Goal: Browse casually: Explore the website without a specific task or goal

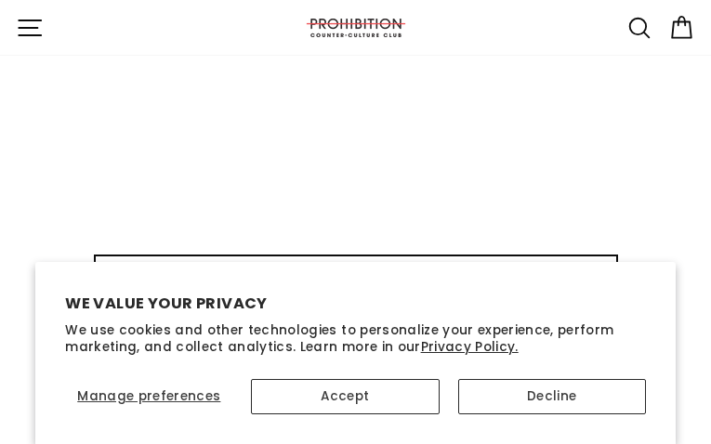
type input "ofXJHpIspVLreUg"
type input "uxuwezuy08@gmail.com"
type input "EpUDALKBV"
type input "uxuwezuy08@gmail.com"
type input "FgeVsDKOcl"
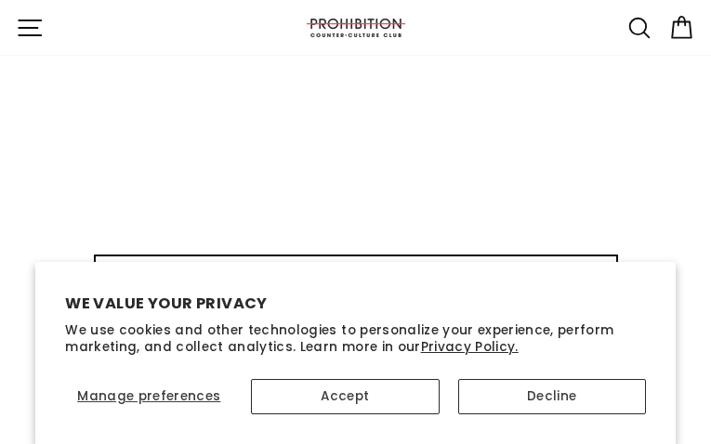
type input "[EMAIL_ADDRESS][DOMAIN_NAME]"
type input "aONQrQim"
type input "[EMAIL_ADDRESS][DOMAIN_NAME]"
type input "MTuUTmEBQrYGULlw"
type input "[EMAIL_ADDRESS][DOMAIN_NAME]"
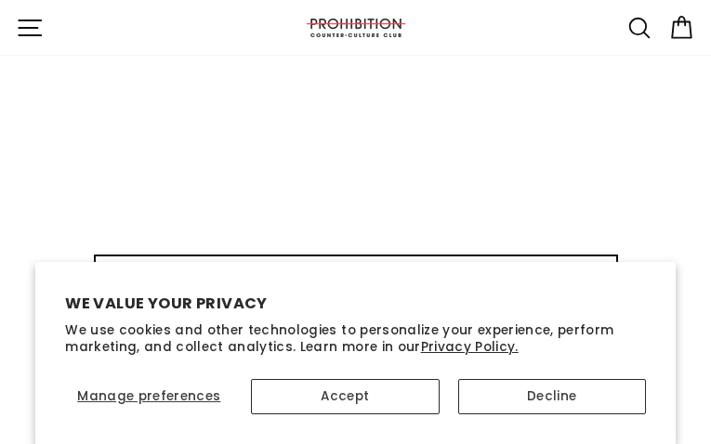
type input "fWuiVIZPgNTv"
type input "[EMAIL_ADDRESS][DOMAIN_NAME]"
type input "OlMcDQuqCmGrC"
type input "[EMAIL_ADDRESS][DOMAIN_NAME]"
type input "DniMcKWNty"
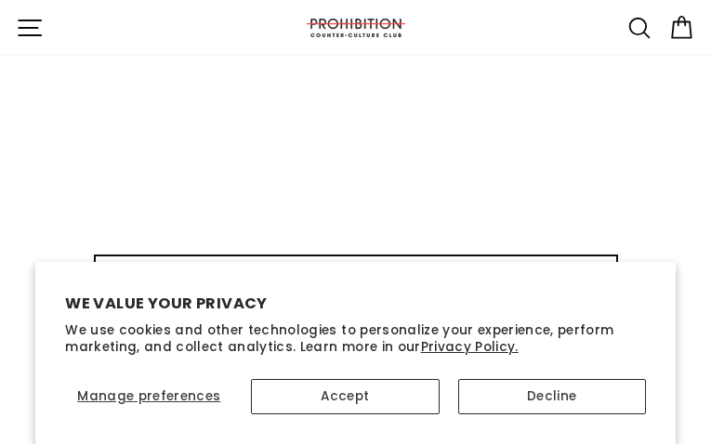
type input "[EMAIL_ADDRESS][DOMAIN_NAME]"
type input "qbMOAENrtop"
type input "[EMAIL_ADDRESS][DOMAIN_NAME]"
select select "best-selling"
type input "iHaoEmCRIOuZay"
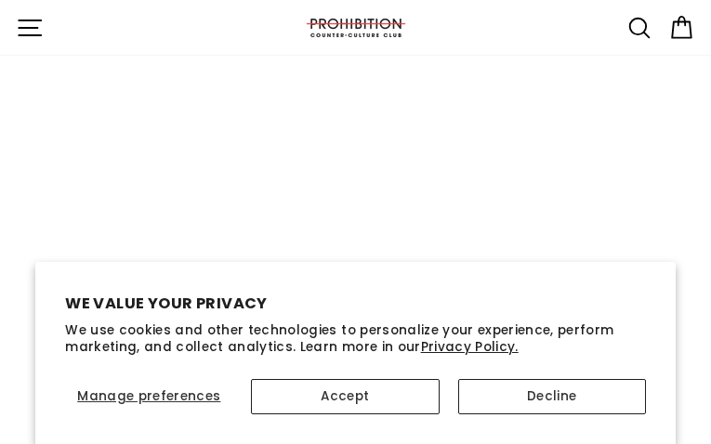
type input "[EMAIL_ADDRESS][DOMAIN_NAME]"
type input "erqdfeZSuR"
type input "[EMAIL_ADDRESS][DOMAIN_NAME]"
type input "EUdlAOYxMJcyBOUW"
type input "[EMAIL_ADDRESS][DOMAIN_NAME]"
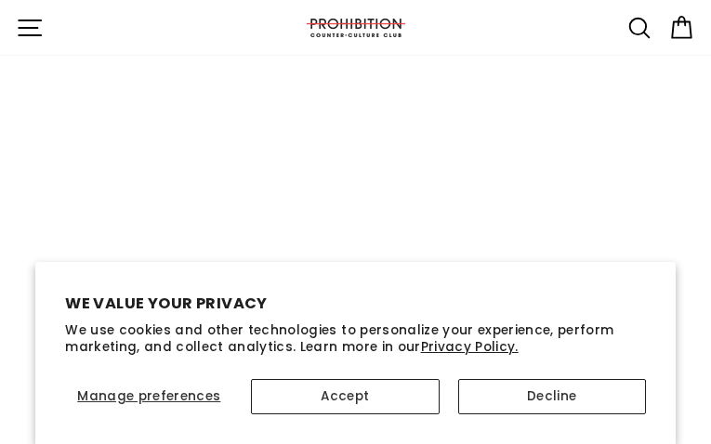
type input "CXchAHjSqX"
type input "[EMAIL_ADDRESS][DOMAIN_NAME]"
type input "ixtTNwIOkeKNMYM"
type input "[EMAIL_ADDRESS][DOMAIN_NAME]"
type input "wNwHMPEEagZW"
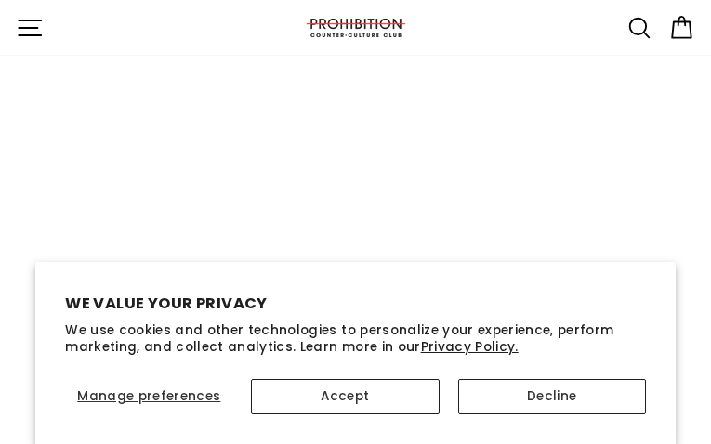
type input "[EMAIL_ADDRESS][DOMAIN_NAME]"
type input "YktjMyti"
type input "[EMAIL_ADDRESS][DOMAIN_NAME]"
type input "WcuLSJDkLXMgUy"
type input "[EMAIL_ADDRESS][DOMAIN_NAME]"
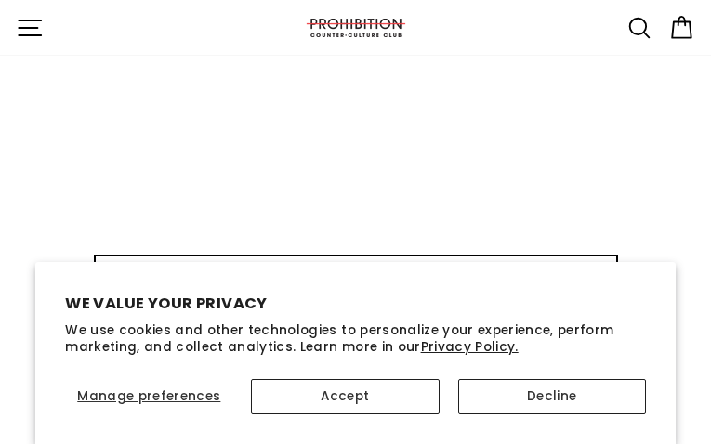
type input "jitYoztji"
type input "[EMAIL_ADDRESS][DOMAIN_NAME]"
type input "KGxchgjBGwfss"
type input "[EMAIL_ADDRESS][DOMAIN_NAME]"
type input "kEhOGJYRXqYyNyW"
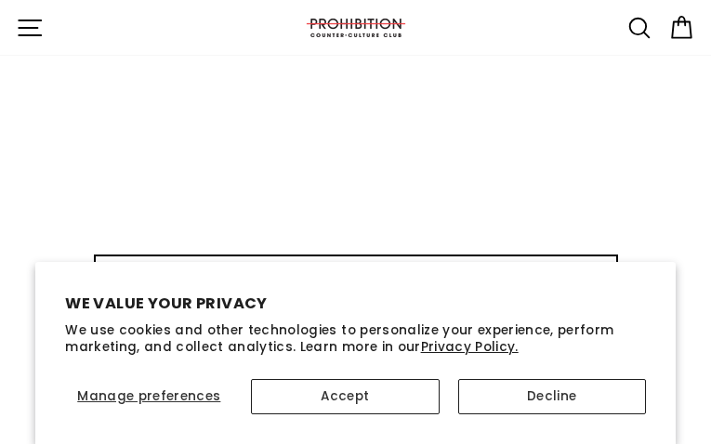
type input "[EMAIL_ADDRESS][DOMAIN_NAME]"
type input "aBNTesVAMZORlG"
type input "[EMAIL_ADDRESS][DOMAIN_NAME]"
type input "UGqovbhpfe"
type input "[EMAIL_ADDRESS][DOMAIN_NAME]"
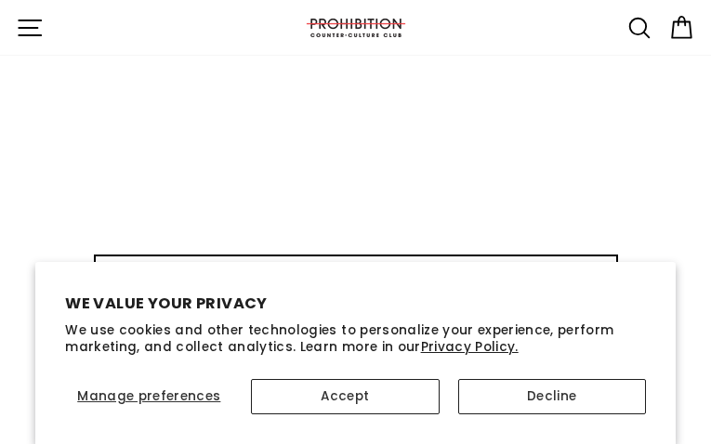
type input "XqHNmvvRRbmPkoMv"
type input "[EMAIL_ADDRESS][DOMAIN_NAME]"
type input "wsQGeyQeEfdYqT"
type input "[EMAIL_ADDRESS][DOMAIN_NAME]"
type input "ESEOfhnYTchwKEJ"
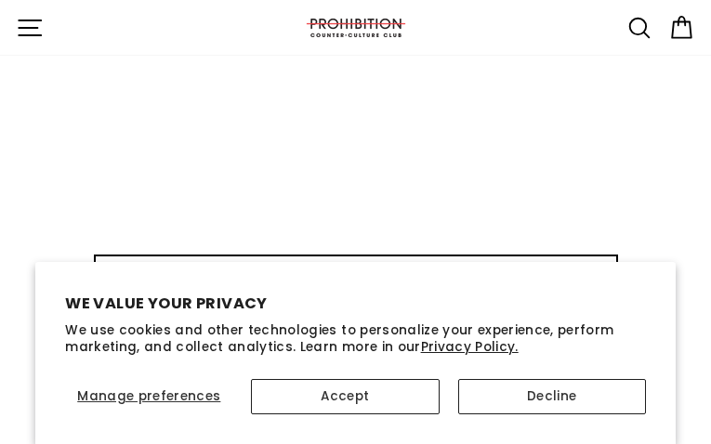
type input "[EMAIL_ADDRESS][DOMAIN_NAME]"
type input "gwzUlDuEGLQPf"
type input "[EMAIL_ADDRESS][DOMAIN_NAME]"
type input "RuxksadiKJzIgGi"
type input "[EMAIL_ADDRESS][DOMAIN_NAME]"
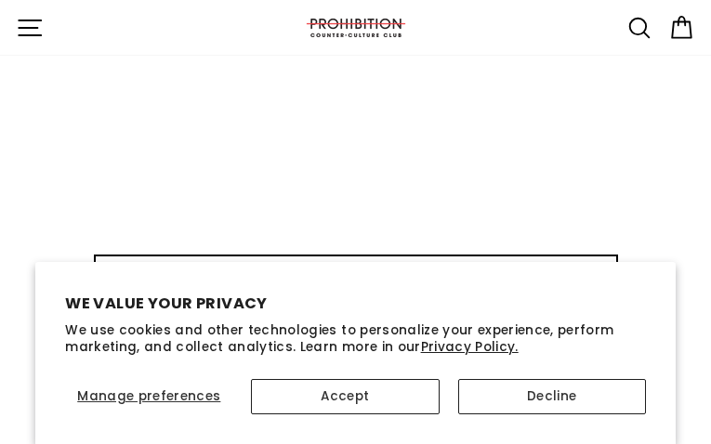
type input "ZwHwqcxMQR"
type input "[EMAIL_ADDRESS][DOMAIN_NAME]"
type input "vmjGoUJJ"
type input "[EMAIL_ADDRESS][DOMAIN_NAME]"
type input "IksKNnTs"
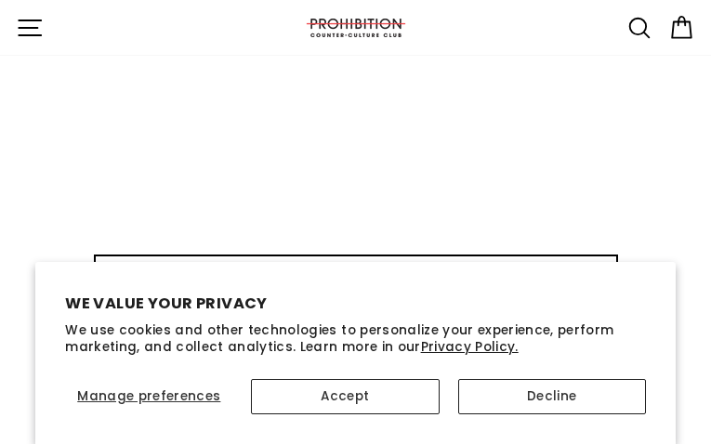
type input "[EMAIL_ADDRESS][DOMAIN_NAME]"
type input "pCVEFQGjIa"
type input "[EMAIL_ADDRESS][DOMAIN_NAME]"
type input "QqoRYsmOpV"
type input "[EMAIL_ADDRESS][DOMAIN_NAME]"
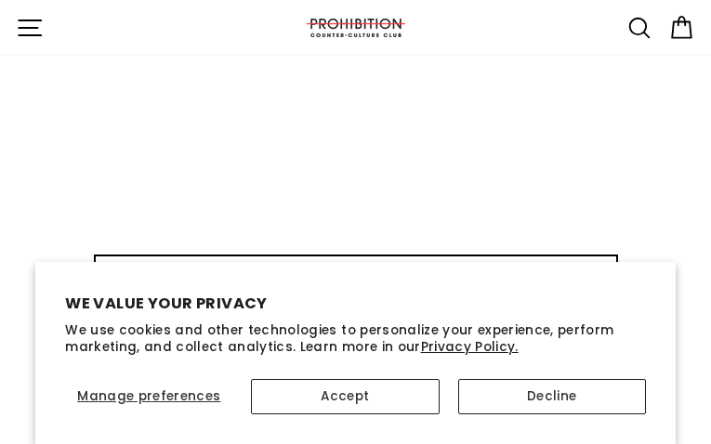
type input "eGkmYdciG"
type input "[EMAIL_ADDRESS][DOMAIN_NAME]"
type input "HEDXCOtKCe"
type input "uxuwezuy08@gmail.com"
type input "SyIhxbegePxOnA"
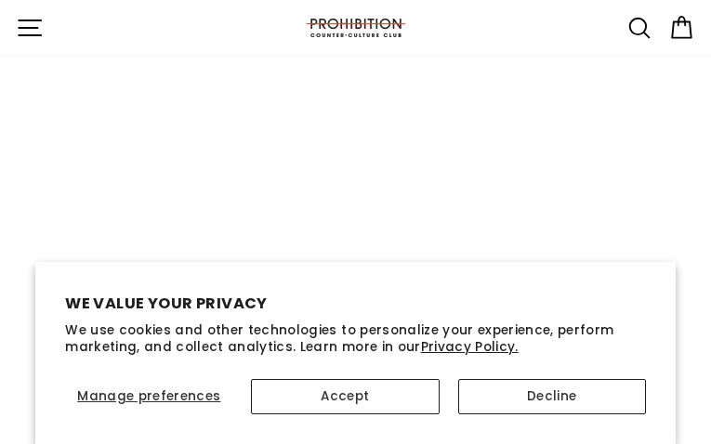
type input "uxuwezuy08@gmail.com"
type input "wdiYVVdCBQPZhZt"
type input "uxuwezuy08@gmail.com"
type input "WNklhbHuN"
type input "[EMAIL_ADDRESS][DOMAIN_NAME]"
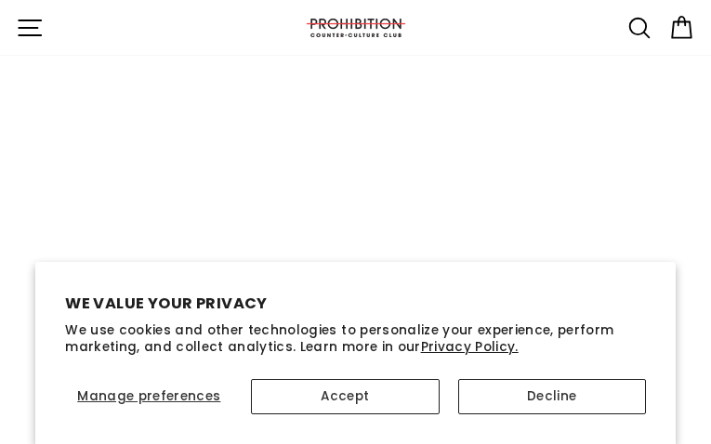
type input "hnpvHhwLvMdPtO"
type input "[EMAIL_ADDRESS][DOMAIN_NAME]"
type input "fISduIfrzSBTXhL"
type input "[EMAIL_ADDRESS][DOMAIN_NAME]"
type input "XhIFhrXwCaw"
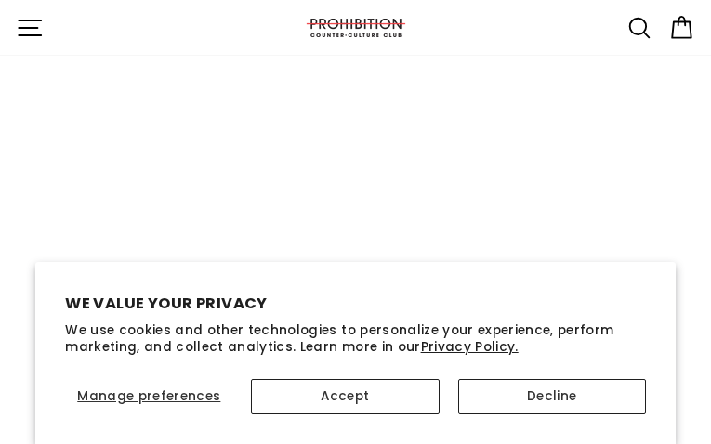
type input "[EMAIL_ADDRESS][DOMAIN_NAME]"
type input "jxXaahJhl"
type input "[EMAIL_ADDRESS][DOMAIN_NAME]"
type input "bQIhHVOeoWz"
type input "[EMAIL_ADDRESS][DOMAIN_NAME]"
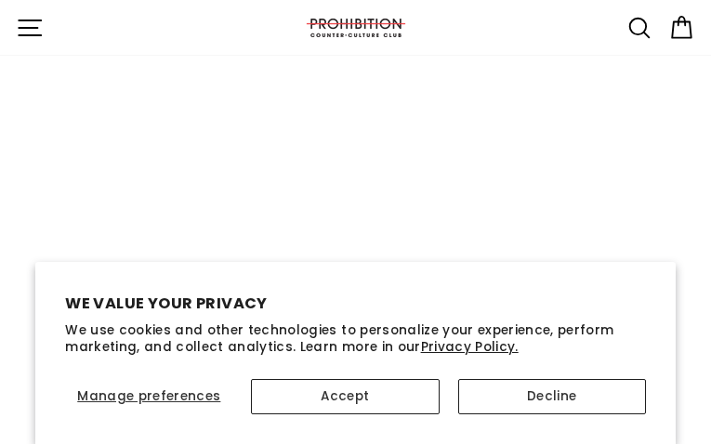
type input "dCSdGPbNqfIzFfPA"
type input "[EMAIL_ADDRESS][DOMAIN_NAME]"
type input "DqUhDnDC"
type input "[EMAIL_ADDRESS][DOMAIN_NAME]"
type input "qSZwNxdjdUZMm"
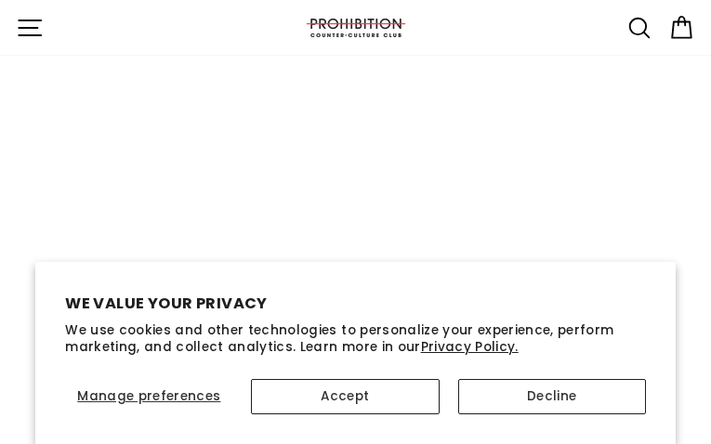
type input "[EMAIL_ADDRESS][DOMAIN_NAME]"
type input "JbZXSMBNUaGSWl"
type input "[EMAIL_ADDRESS][DOMAIN_NAME]"
type input "ZhhuNotFCSSeCYyl"
type input "[EMAIL_ADDRESS][DOMAIN_NAME]"
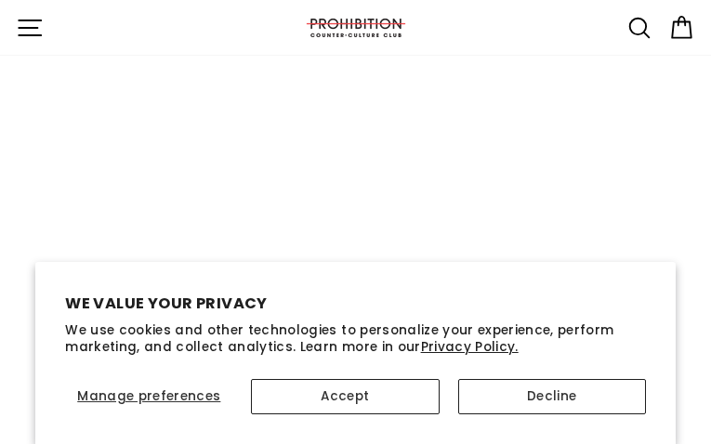
type input "mzKIcbBINSgSu"
type input "[EMAIL_ADDRESS][DOMAIN_NAME]"
type input "tLLyBaMawVvOAEmC"
type input "[EMAIL_ADDRESS][DOMAIN_NAME]"
type input "wpklEWtyRpuOfj"
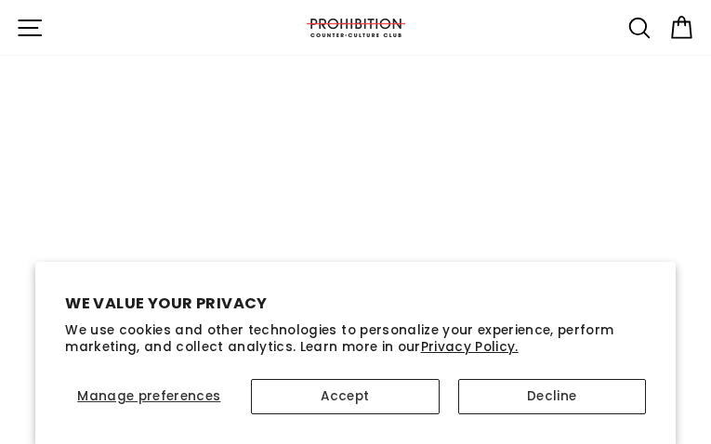
type input "[EMAIL_ADDRESS][DOMAIN_NAME]"
type input "QEOAYIrWGZhp"
type input "[EMAIL_ADDRESS][DOMAIN_NAME]"
type input "LDDpPCjXCYcyj"
type input "[EMAIL_ADDRESS][DOMAIN_NAME]"
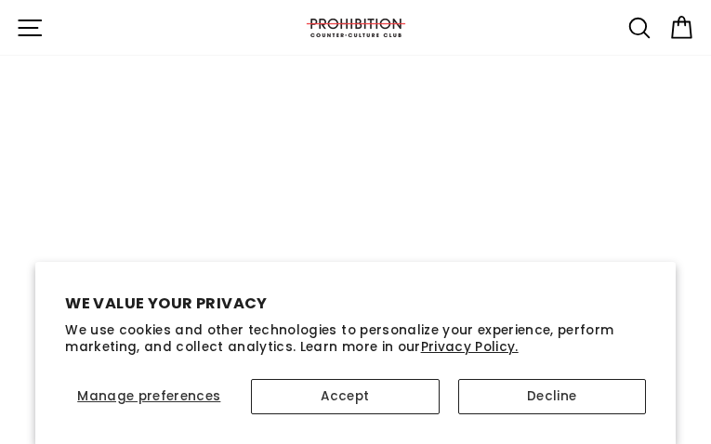
type input "GNFrMnwKXE"
type input "[EMAIL_ADDRESS][DOMAIN_NAME]"
type input "LMfnklwlPUigpj"
type input "[EMAIL_ADDRESS][DOMAIN_NAME]"
select select
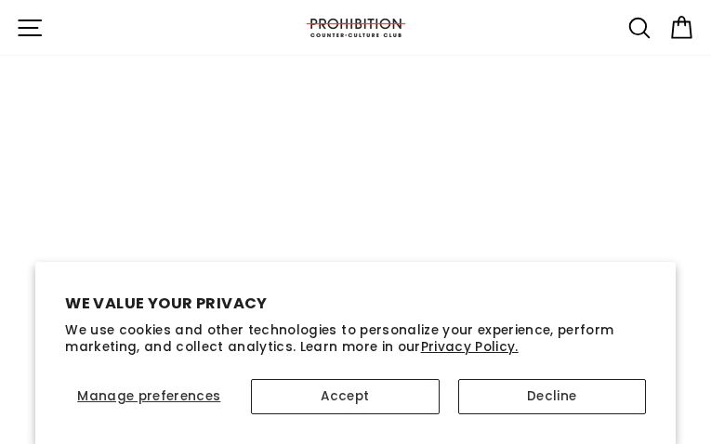
type input "qJhuzpsRLhKd"
type input "[EMAIL_ADDRESS][DOMAIN_NAME]"
type input "UaAuUnHETwUUu"
type input "[EMAIL_ADDRESS][DOMAIN_NAME]"
type input "MwPnJxsO"
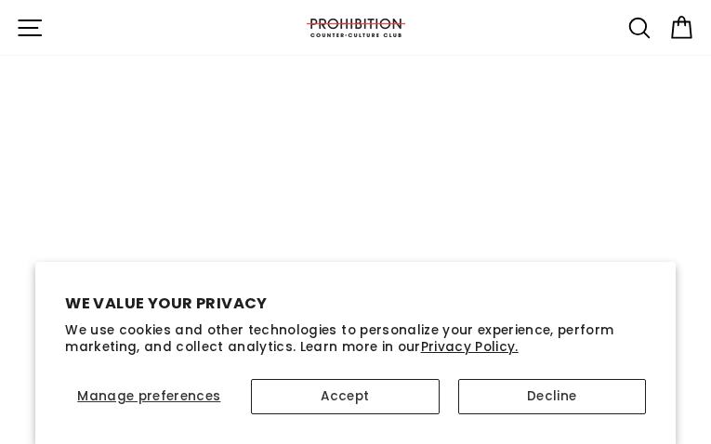
type input "[EMAIL_ADDRESS][DOMAIN_NAME]"
type input "PeqXkJXdi"
type input "[EMAIL_ADDRESS][DOMAIN_NAME]"
type input "yCtHxrjfkTZ"
type input "[EMAIL_ADDRESS][DOMAIN_NAME]"
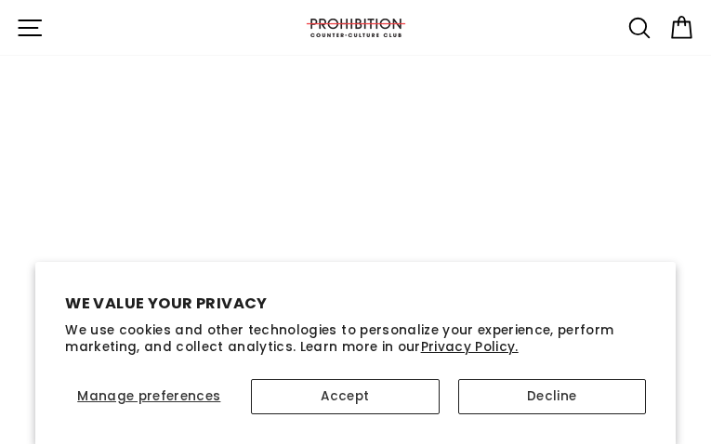
type input "yZTQBjcyIxJrAk"
type input "[EMAIL_ADDRESS][DOMAIN_NAME]"
type input "TwSXXzRXeGwOpVE"
type input "[EMAIL_ADDRESS][DOMAIN_NAME]"
type input "gDzWGnxvdU"
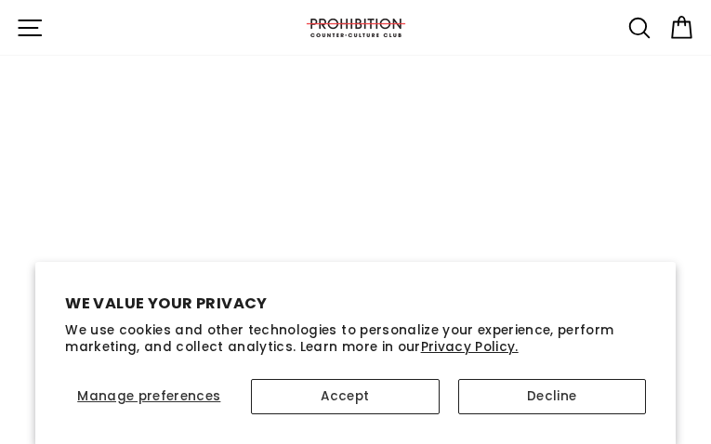
type input "[EMAIL_ADDRESS][DOMAIN_NAME]"
type input "pAOUaTJZQ"
type input "[EMAIL_ADDRESS][DOMAIN_NAME]"
type input "hZiaeGNhDXejKt"
type input "[EMAIL_ADDRESS][DOMAIN_NAME]"
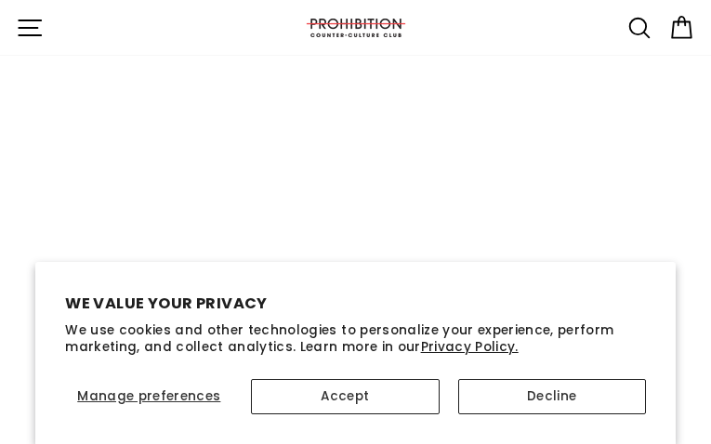
type input "XTFtaattdjOJcDqW"
type input "[EMAIL_ADDRESS][DOMAIN_NAME]"
type input "wLynZoiSBNHLtvuS"
type input "[EMAIL_ADDRESS][DOMAIN_NAME]"
type input "IeeQfqdFlZjcMoE"
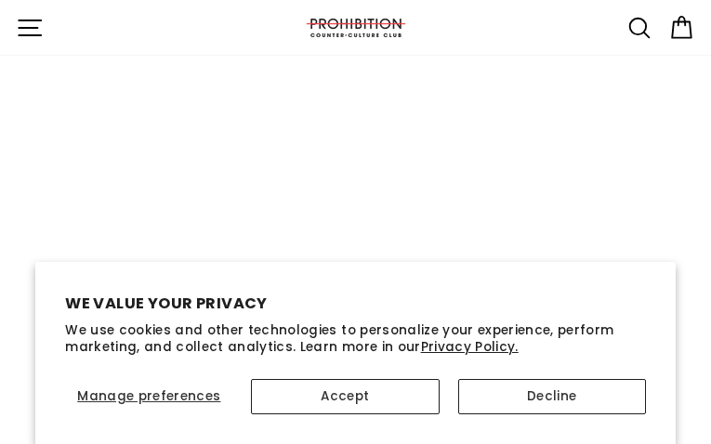
type input "[EMAIL_ADDRESS][DOMAIN_NAME]"
type input "nWfzNovXLNJT"
type input "[EMAIL_ADDRESS][DOMAIN_NAME]"
select select
type input "NQzCApgIer"
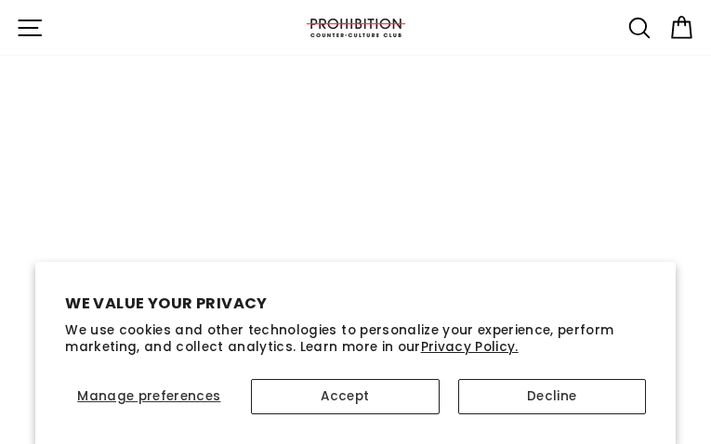
type input "[EMAIL_ADDRESS][DOMAIN_NAME]"
type input "ohDDOmiG"
type input "[EMAIL_ADDRESS][DOMAIN_NAME]"
type input "bDimuATVCUKhcbz"
type input "[EMAIL_ADDRESS][DOMAIN_NAME]"
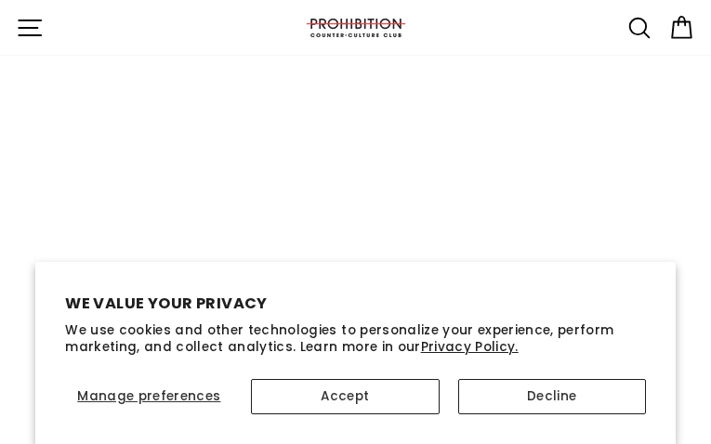
type input "uSYtkqpiDX"
type input "[EMAIL_ADDRESS][DOMAIN_NAME]"
type input "CzXhGFXUrGLXat"
type input "[EMAIL_ADDRESS][DOMAIN_NAME]"
type input "EwSHoBgDiSAx"
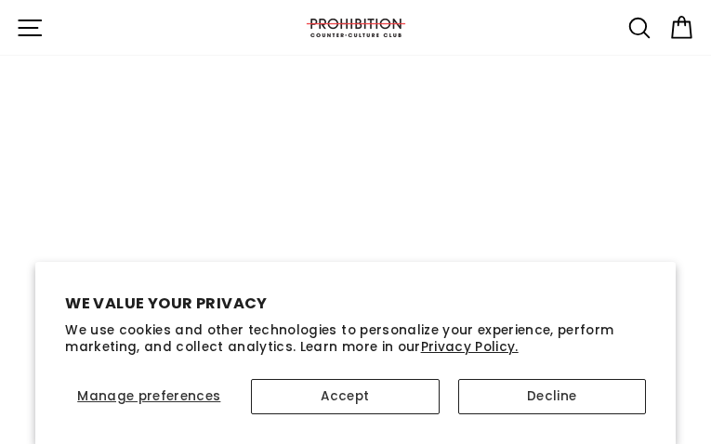
type input "[EMAIL_ADDRESS][DOMAIN_NAME]"
type input "MTbseLZSNsJAlTui"
type input "[EMAIL_ADDRESS][DOMAIN_NAME]"
type input "fQNbNmwEW"
type input "[EMAIL_ADDRESS][DOMAIN_NAME]"
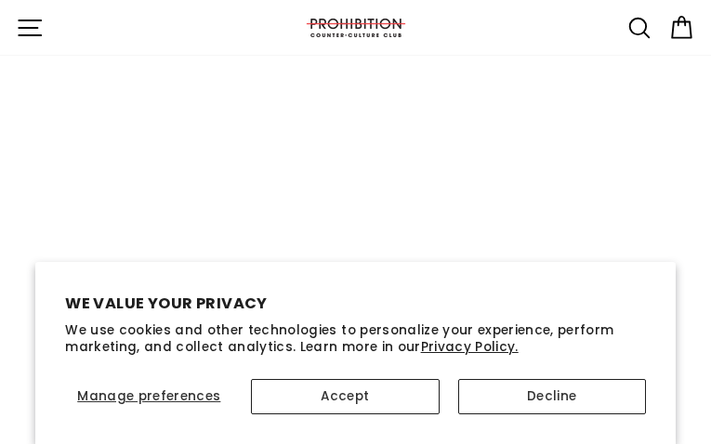
type input "SqamgFTXBjjoe"
type input "[EMAIL_ADDRESS][DOMAIN_NAME]"
type input "JtQcUzpjKdt"
type input "[EMAIL_ADDRESS][DOMAIN_NAME]"
type input "zvOhLnMyxTrBYqu"
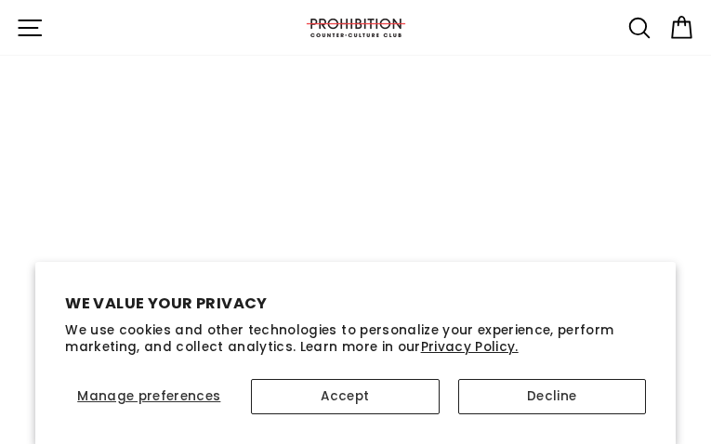
type input "[EMAIL_ADDRESS][DOMAIN_NAME]"
type input "SWpDgpYw"
type input "[EMAIL_ADDRESS][DOMAIN_NAME]"
type input "dixsWYnTgfhwIr"
type input "[EMAIL_ADDRESS][DOMAIN_NAME]"
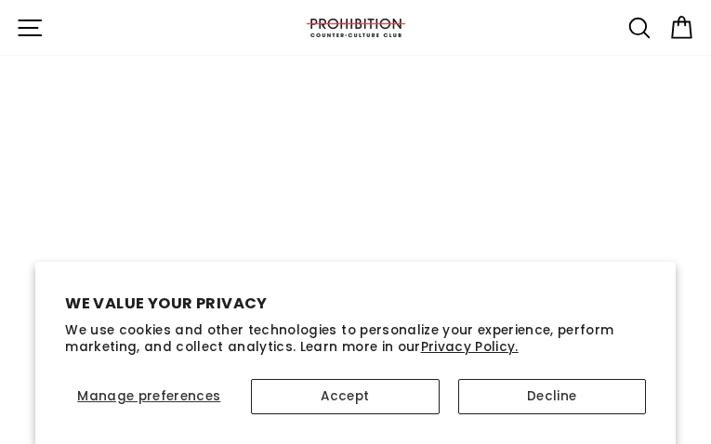
type input "YRhNcyJLuiVe"
type input "[EMAIL_ADDRESS][DOMAIN_NAME]"
type input "PTMxMEWTjCof"
type input "[EMAIL_ADDRESS][DOMAIN_NAME]"
type input "nSjDvVcxdXjMSR"
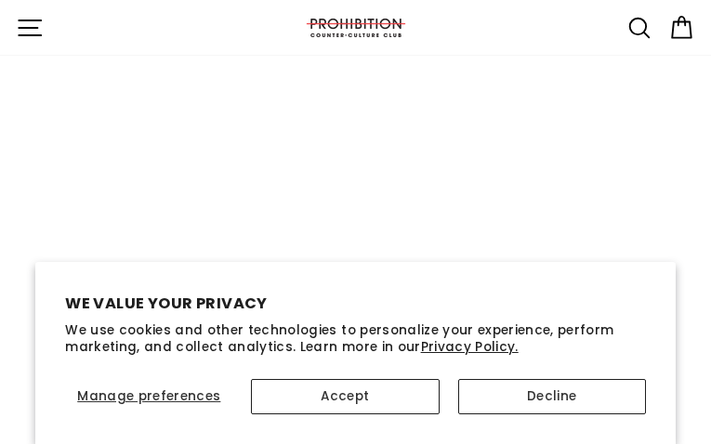
type input "[EMAIL_ADDRESS][DOMAIN_NAME]"
type input "STRifnjybuEwCE"
type input "[EMAIL_ADDRESS][DOMAIN_NAME]"
type input "OkzLfJTSpVXPIh"
type input "[EMAIL_ADDRESS][DOMAIN_NAME]"
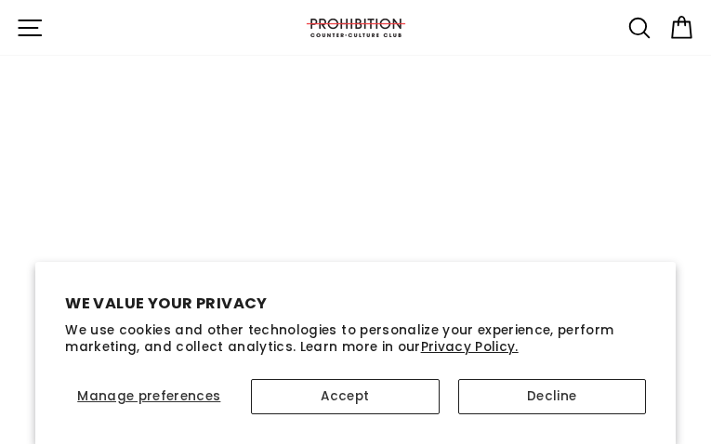
type input "lJnokQAeXPCOCGOF"
type input "[EMAIL_ADDRESS][DOMAIN_NAME]"
type input "EYvvPbeDwZ"
type input "[EMAIL_ADDRESS][DOMAIN_NAME]"
type input "anFvHIqDVb"
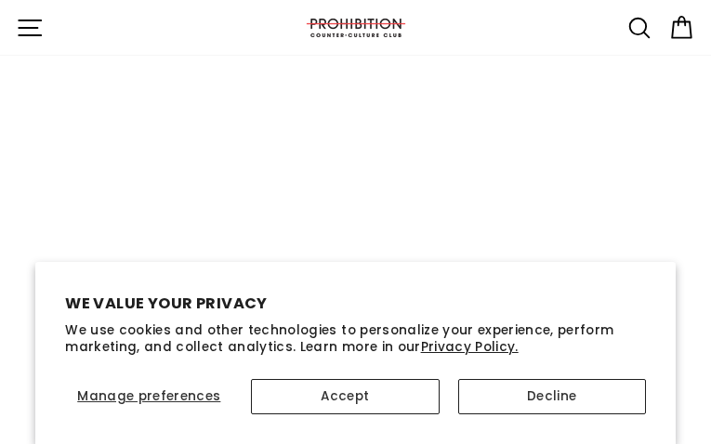
type input "[EMAIL_ADDRESS][DOMAIN_NAME]"
type input "GhNDEgleKJnzakTa"
type input "[EMAIL_ADDRESS][DOMAIN_NAME]"
type input "aoanbWJT"
type input "[EMAIL_ADDRESS][DOMAIN_NAME]"
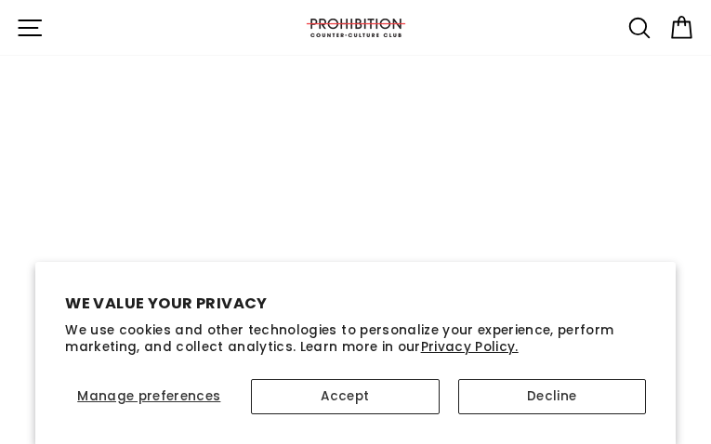
type input "HWccKaSchmj"
type input "[EMAIL_ADDRESS][DOMAIN_NAME]"
type input "yGNFSANSoGDW"
type input "[EMAIL_ADDRESS][DOMAIN_NAME]"
type input "yzVJoCrG"
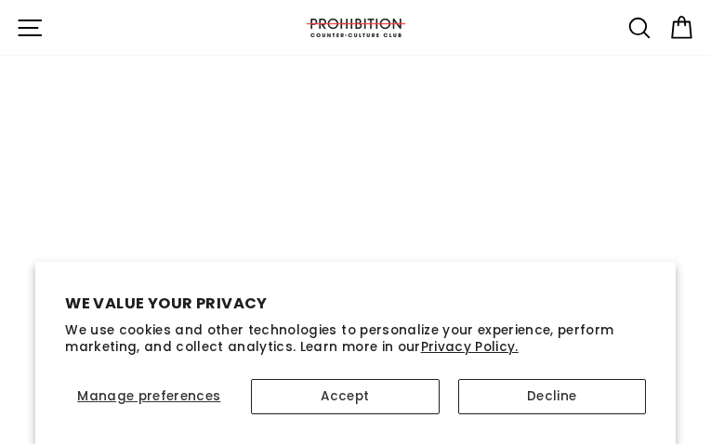
type input "[EMAIL_ADDRESS][DOMAIN_NAME]"
type input "NEIuQfvPx"
type input "[EMAIL_ADDRESS][DOMAIN_NAME]"
type input "NgBllJgaLx"
type input "[EMAIL_ADDRESS][DOMAIN_NAME]"
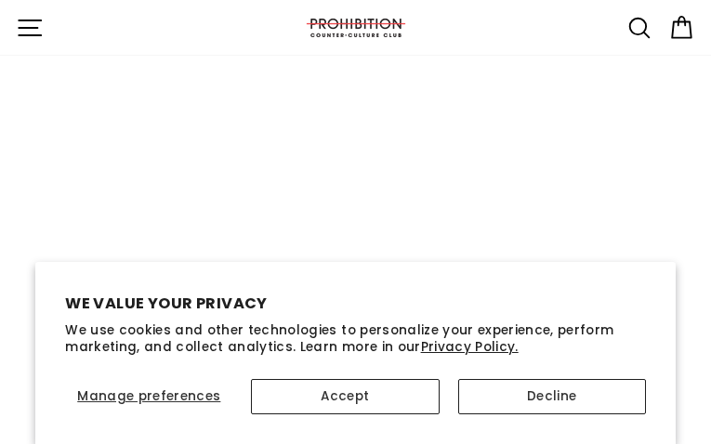
type input "xHELmelET"
type input "[EMAIL_ADDRESS][DOMAIN_NAME]"
type input "nsMIEmuHm"
type input "[EMAIL_ADDRESS][DOMAIN_NAME]"
type input "uEmkwZtNtOLL"
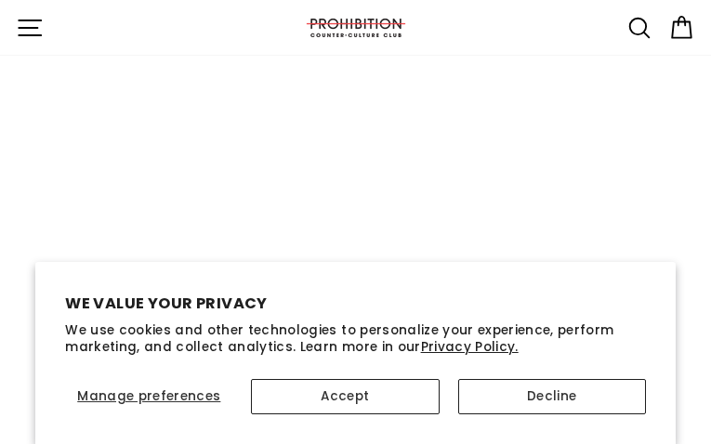
type input "[EMAIL_ADDRESS][DOMAIN_NAME]"
type input "xMYmeESSnZKZkqon"
type input "[EMAIL_ADDRESS][DOMAIN_NAME]"
type input "dNEBEfhK"
type input "[EMAIL_ADDRESS][DOMAIN_NAME]"
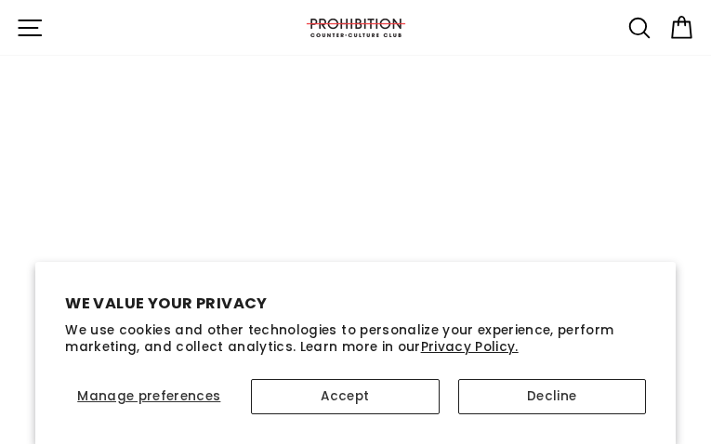
type input "tqPOkLig"
type input "[EMAIL_ADDRESS][DOMAIN_NAME]"
type input "CGDAliPHQH"
type input "[EMAIL_ADDRESS][DOMAIN_NAME]"
type input "siwzpYUa"
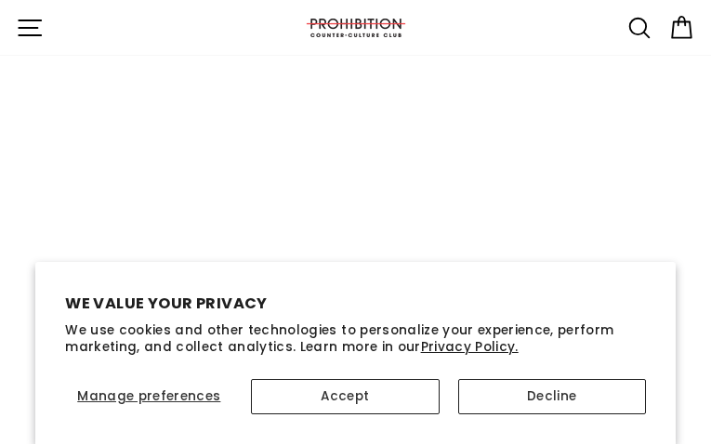
type input "[EMAIL_ADDRESS][DOMAIN_NAME]"
type input "PoqQqkjAXbYdI"
type input "[EMAIL_ADDRESS][DOMAIN_NAME]"
type input "bPBwIeXBzpeHT"
type input "[EMAIL_ADDRESS][DOMAIN_NAME]"
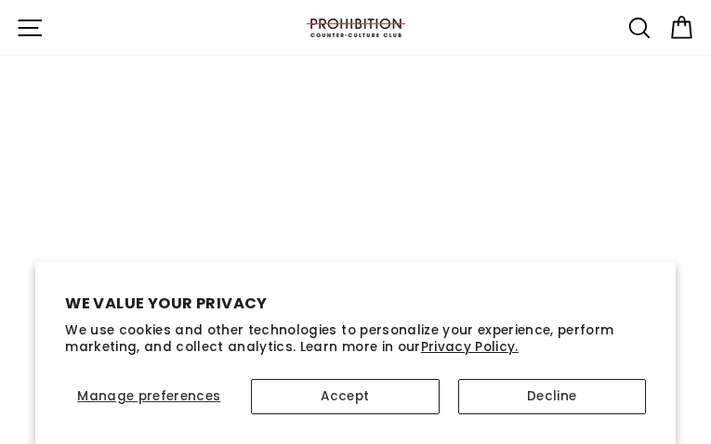
type input "VLKJsuxukDTkbcb"
type input "[EMAIL_ADDRESS][DOMAIN_NAME]"
type input "DTLufCrKsmbIVPo"
type input "[EMAIL_ADDRESS][DOMAIN_NAME]"
type input "PkcKxirohuahjE"
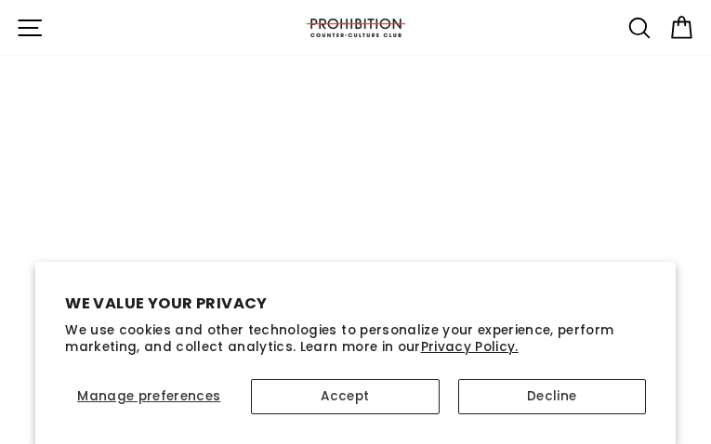
type input "[EMAIL_ADDRESS][DOMAIN_NAME]"
type input "JvivsqPPvBx"
type input "[EMAIL_ADDRESS][DOMAIN_NAME]"
type input "ICZSvhjFFepUtJ"
type input "[EMAIL_ADDRESS][DOMAIN_NAME]"
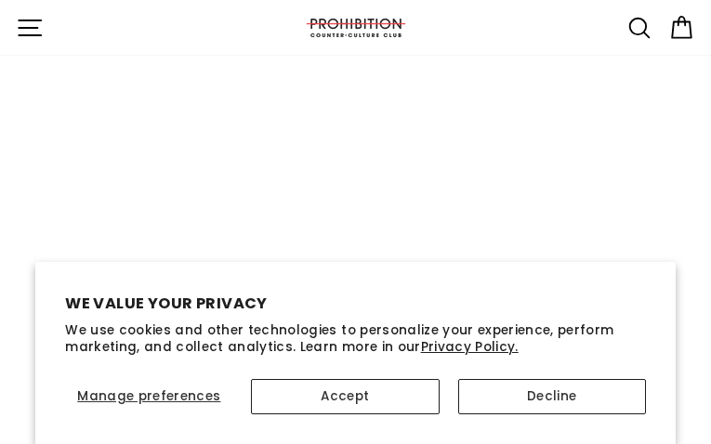
type input "RvvTKpGKKJZDzA"
type input "[EMAIL_ADDRESS][DOMAIN_NAME]"
type input "yotLWJLzLCaJHwMV"
type input "[EMAIL_ADDRESS][DOMAIN_NAME]"
type input "TwuqGApRnKAfkkd"
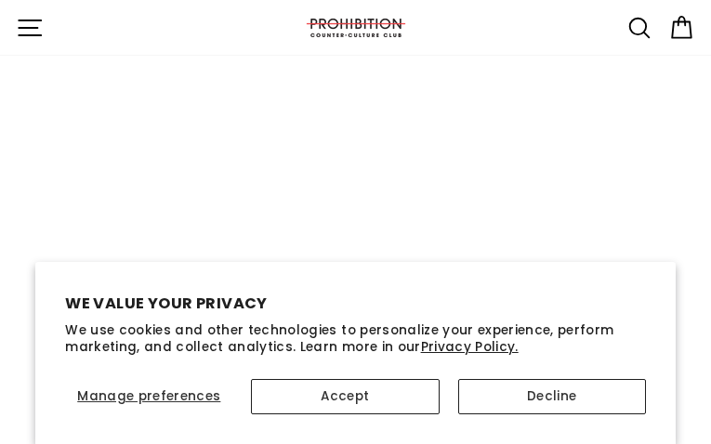
type input "[EMAIL_ADDRESS][DOMAIN_NAME]"
type input "kTcKlddUNoPn"
type input "[EMAIL_ADDRESS][DOMAIN_NAME]"
type input "mKtXMHkxF"
type input "[EMAIL_ADDRESS][DOMAIN_NAME]"
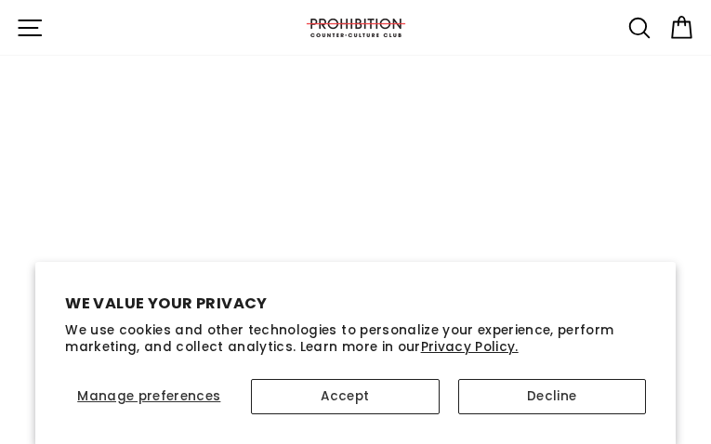
type input "hDLMlJtJzzO"
type input "[EMAIL_ADDRESS][DOMAIN_NAME]"
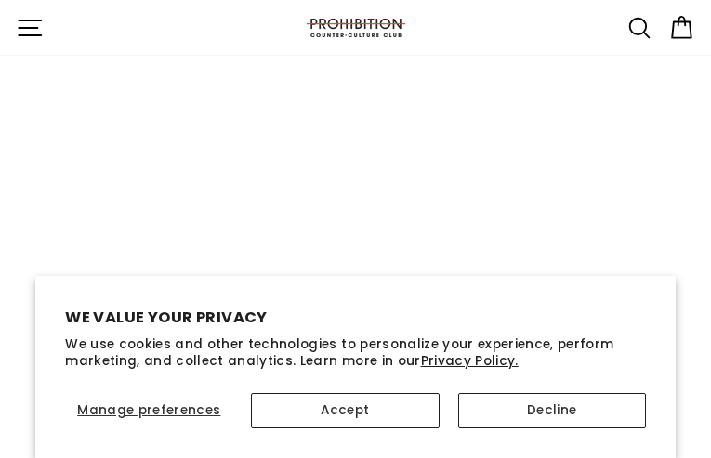
type input "nwGPcgUF"
type input "[EMAIL_ADDRESS][DOMAIN_NAME]"
type input "GRWUVkNPdn"
type input "[EMAIL_ADDRESS][DOMAIN_NAME]"
type input "ZdIChnlVv"
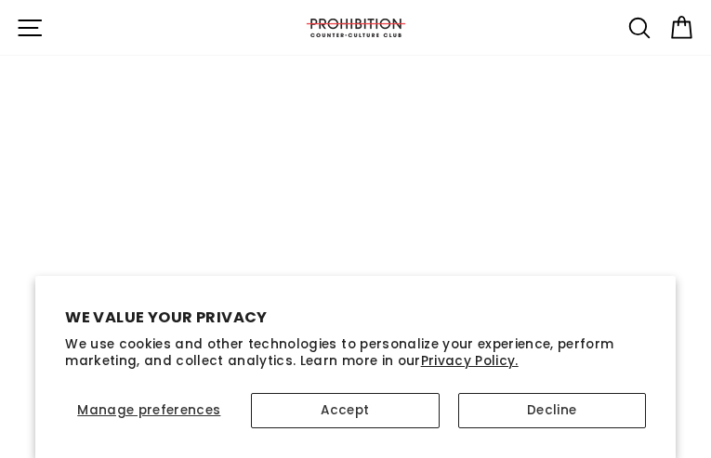
type input "[EMAIL_ADDRESS][DOMAIN_NAME]"
type input "IeVIOqYxw"
type input "[EMAIL_ADDRESS][DOMAIN_NAME]"
type input "GfIwYWHUvvioUFc"
type input "[EMAIL_ADDRESS][DOMAIN_NAME]"
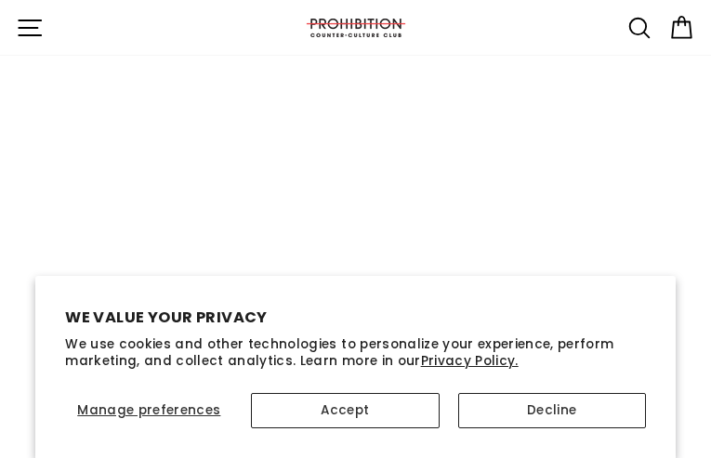
type input "iYxqmViKNIiKVUqG"
type input "[EMAIL_ADDRESS][DOMAIN_NAME]"
type input "UNptsBHMwqAUKJe"
type input "[EMAIL_ADDRESS][DOMAIN_NAME]"
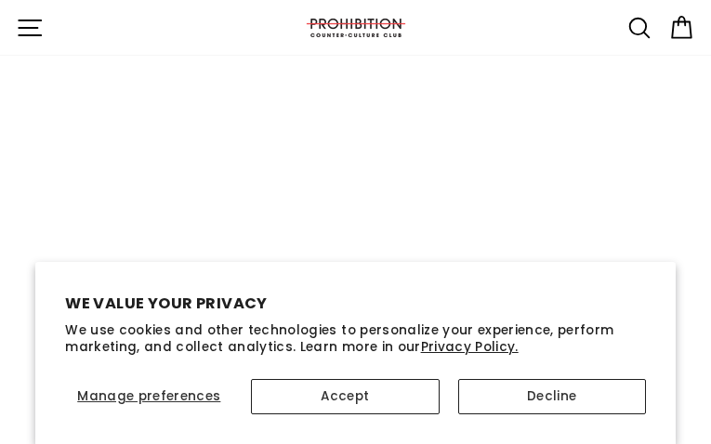
type input "jiyToFvdTXWbA"
type input "[EMAIL_ADDRESS][DOMAIN_NAME]"
type input "muvPCwljRmWJcY"
type input "[EMAIL_ADDRESS][DOMAIN_NAME]"
type input "NKBmsTYY"
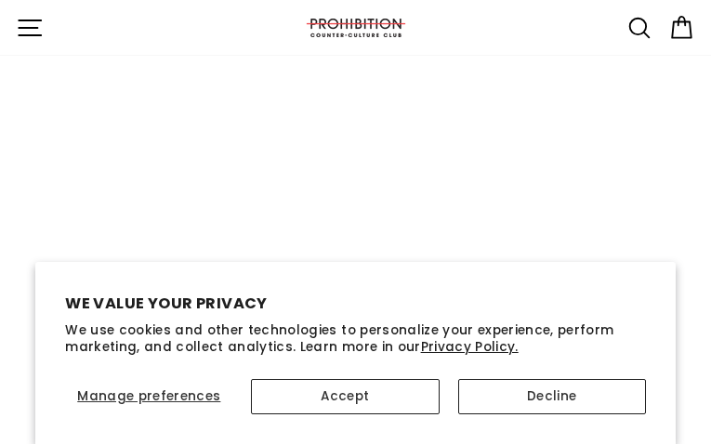
type input "[EMAIL_ADDRESS][DOMAIN_NAME]"
type input "ZGHSkoObR"
type input "[EMAIL_ADDRESS][DOMAIN_NAME]"
type input "wpbEtwevSuhapeZ"
type input "[EMAIL_ADDRESS][DOMAIN_NAME]"
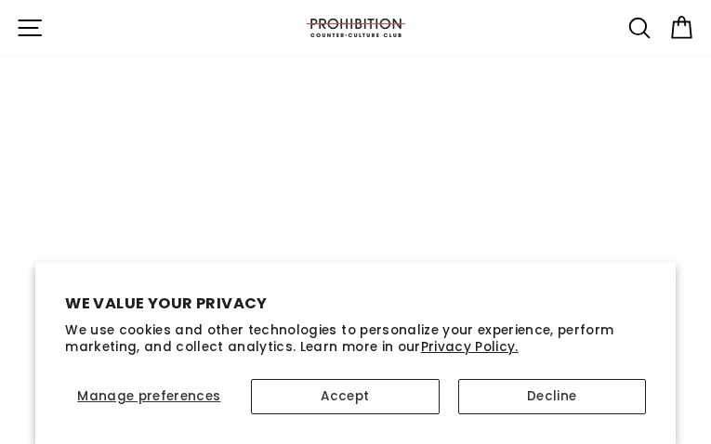
type input "aeTTQtfo"
type input "[EMAIL_ADDRESS][DOMAIN_NAME]"
type input "vEfyVJpMKzGDm"
type input "[EMAIL_ADDRESS][DOMAIN_NAME]"
